Goal: Information Seeking & Learning: Learn about a topic

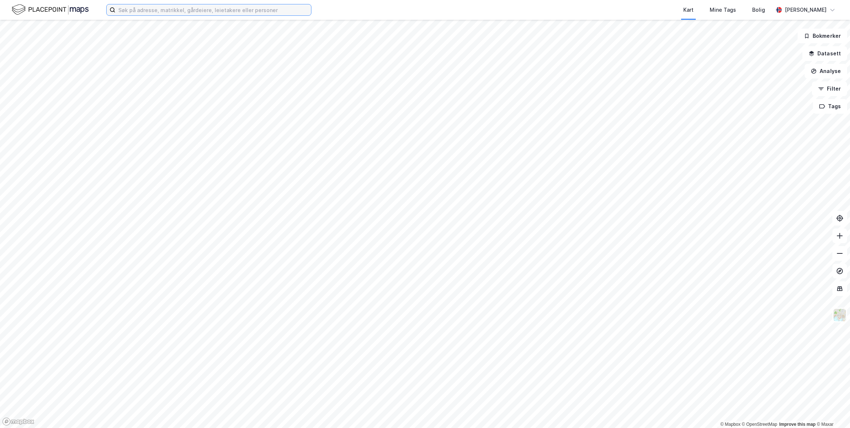
click at [172, 12] on input at bounding box center [213, 9] width 196 height 11
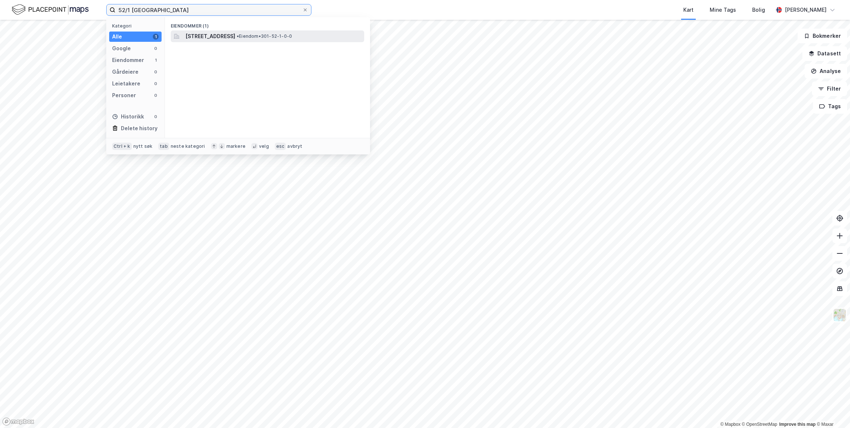
type input "52/1 [GEOGRAPHIC_DATA]"
click at [202, 37] on span "[STREET_ADDRESS]" at bounding box center [210, 36] width 50 height 9
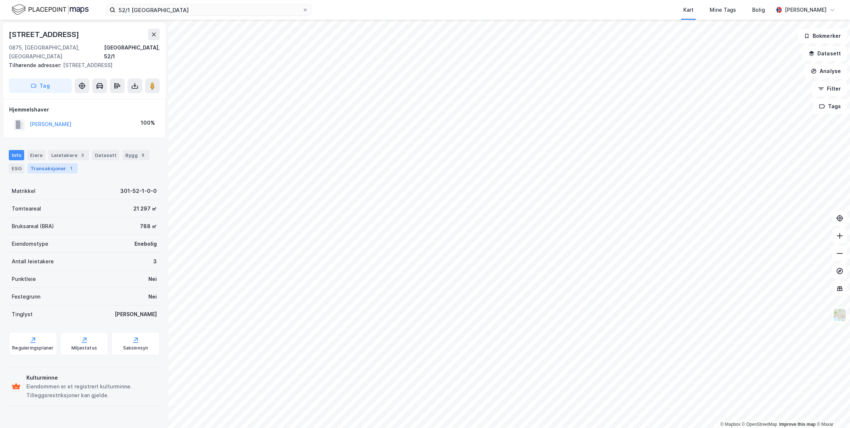
click at [45, 163] on div "Transaksjoner 1" at bounding box center [52, 168] width 50 height 10
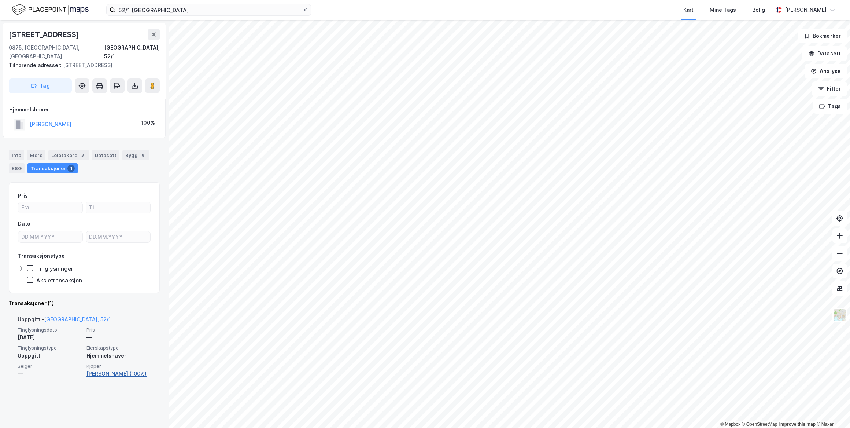
click at [132, 369] on link "[PERSON_NAME] (100%)" at bounding box center [118, 373] width 65 height 9
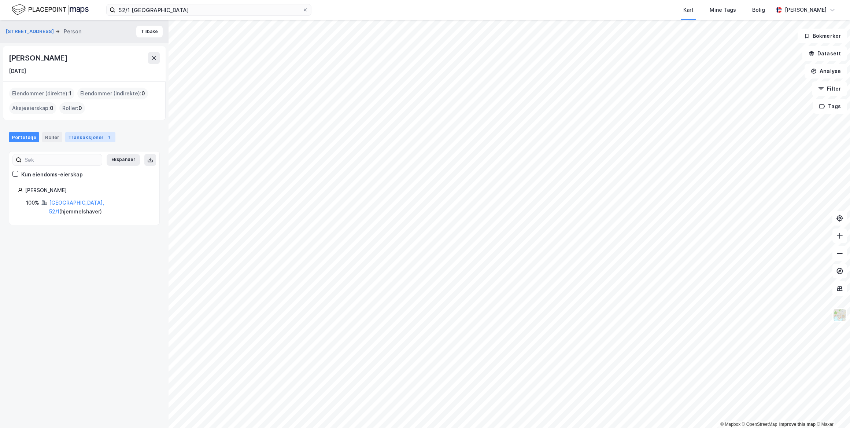
click at [66, 138] on div "Transaksjoner 1" at bounding box center [90, 137] width 50 height 10
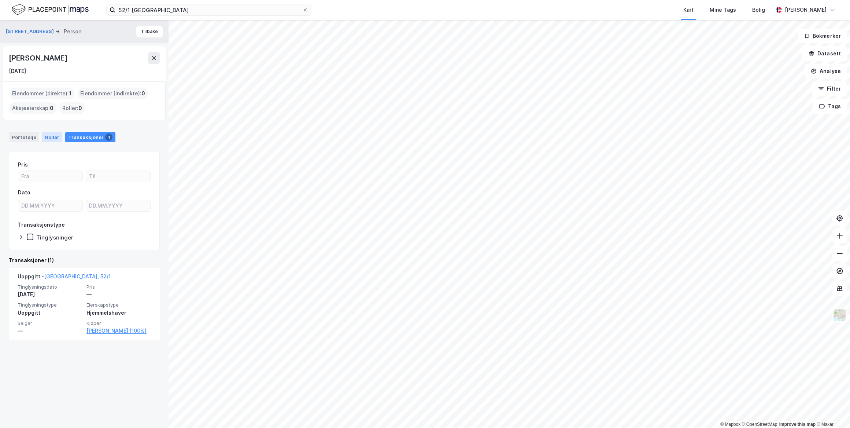
click at [53, 137] on div "Roller" at bounding box center [52, 137] width 20 height 10
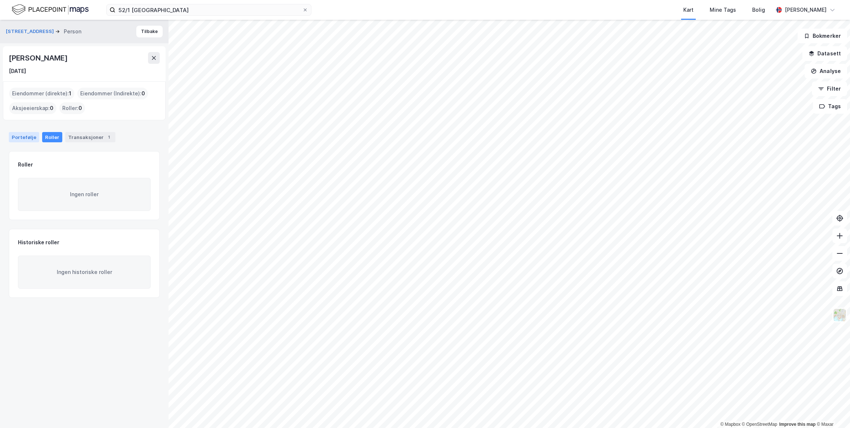
click at [16, 137] on div "Portefølje" at bounding box center [24, 137] width 30 height 10
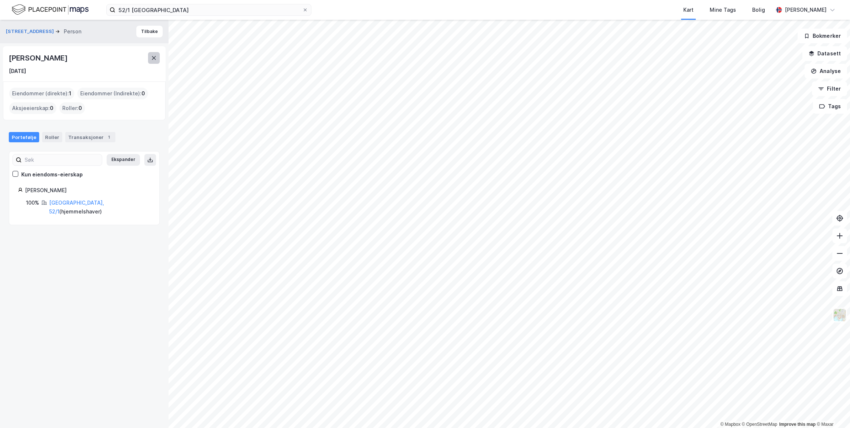
click at [157, 55] on button at bounding box center [154, 58] width 12 height 12
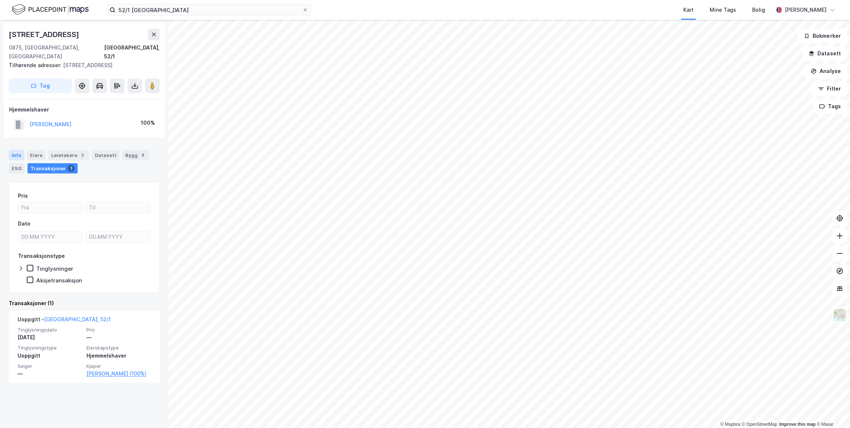
click at [21, 150] on div "Info" at bounding box center [16, 155] width 15 height 10
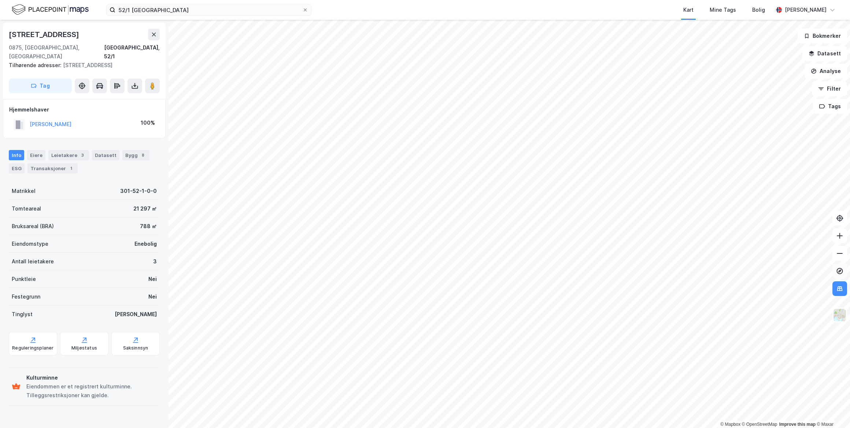
click at [839, 272] on icon at bounding box center [840, 270] width 3 height 3
